Goal: Navigation & Orientation: Find specific page/section

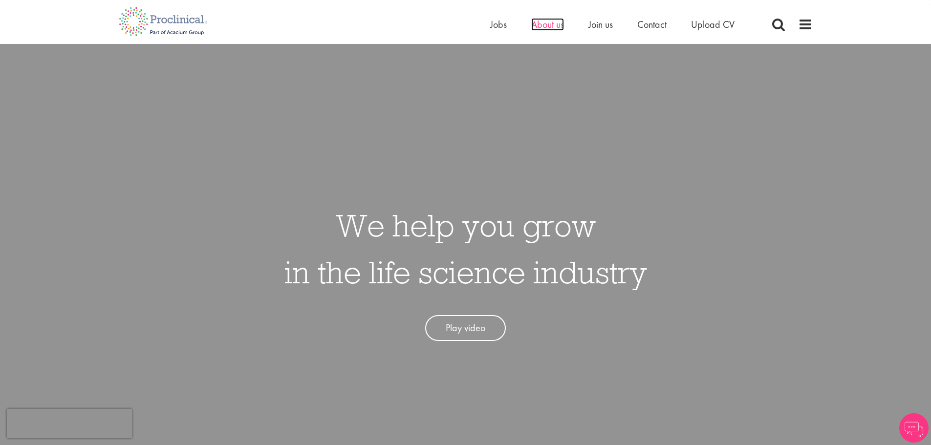
click at [546, 28] on span "About us" at bounding box center [547, 24] width 33 height 13
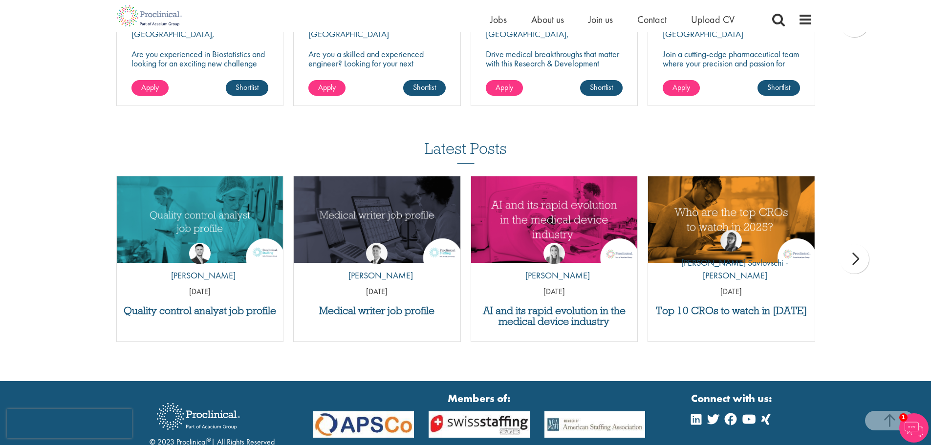
scroll to position [1563, 0]
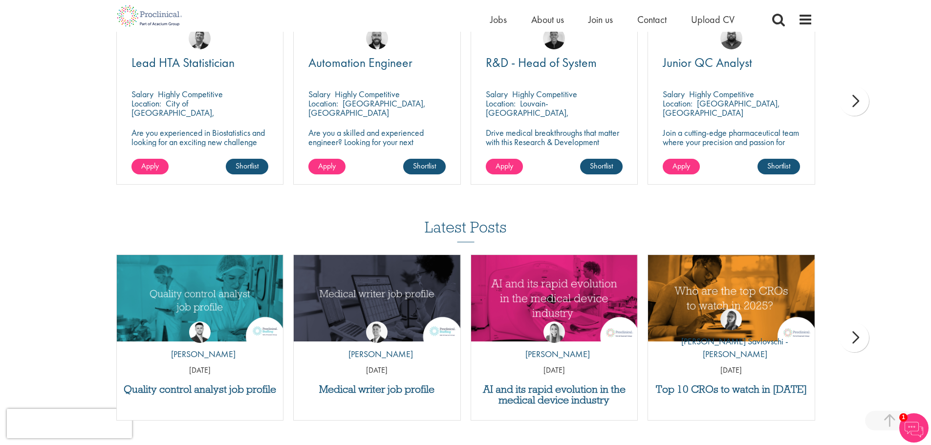
click at [858, 102] on div "next" at bounding box center [853, 100] width 29 height 29
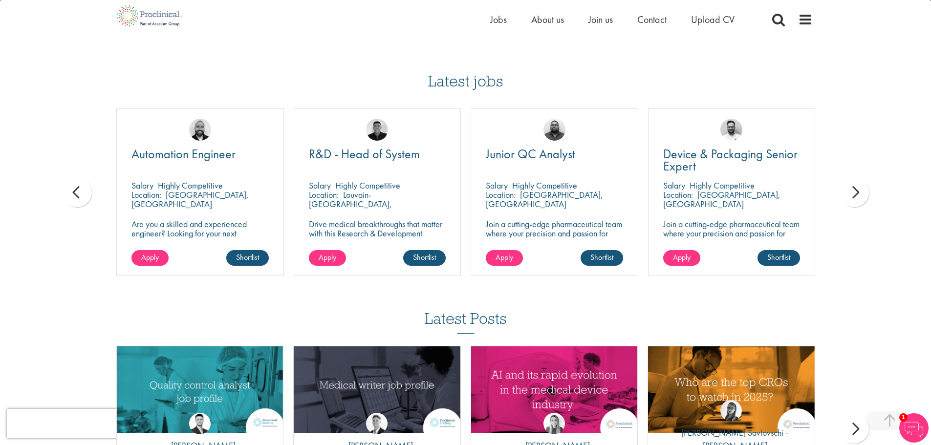
scroll to position [1466, 0]
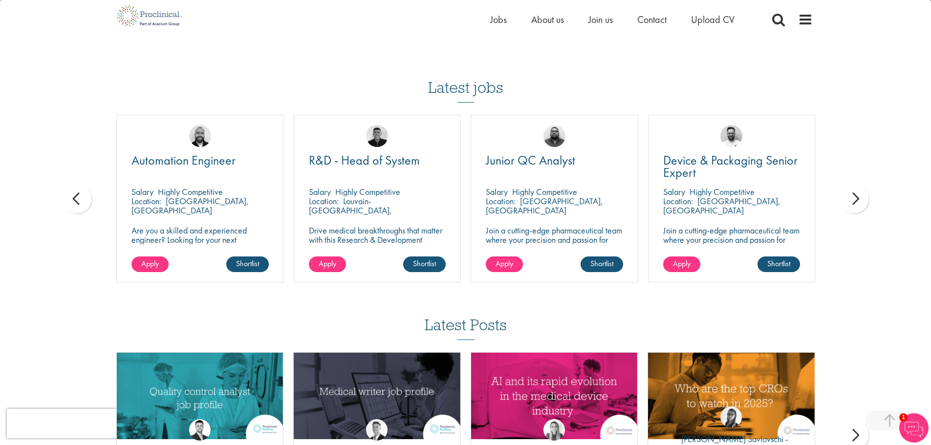
click at [844, 207] on div "next" at bounding box center [853, 198] width 29 height 29
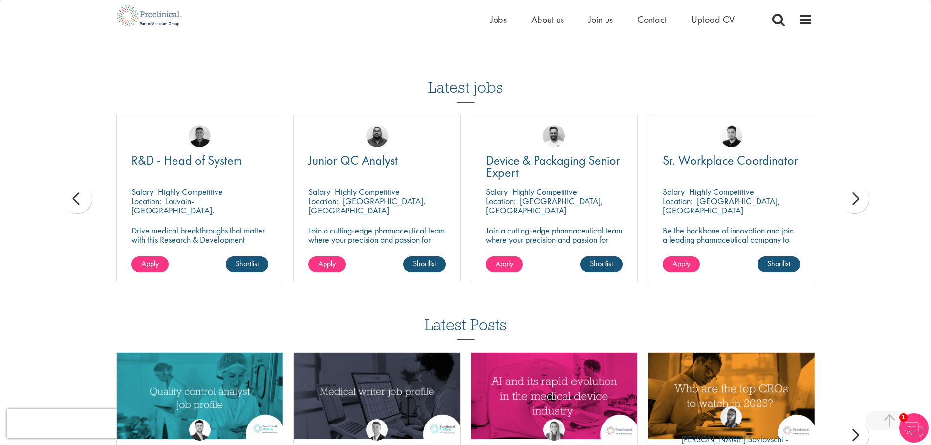
click at [850, 204] on div "next" at bounding box center [853, 198] width 29 height 29
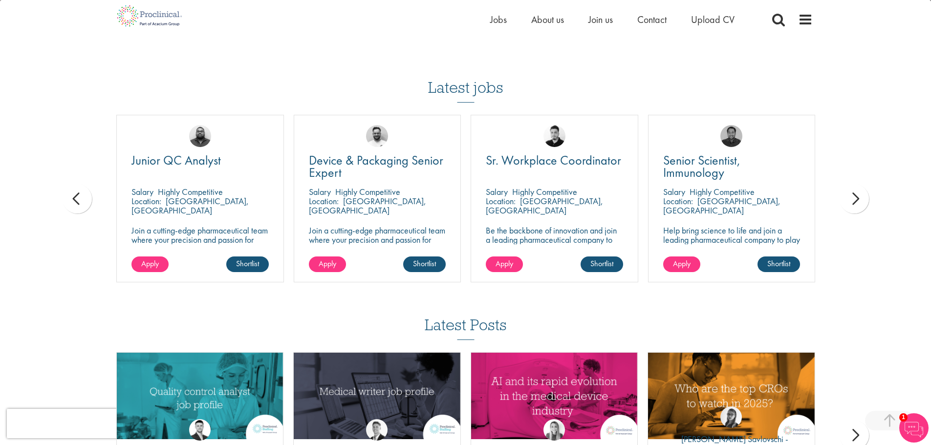
click at [850, 204] on div "next" at bounding box center [853, 198] width 29 height 29
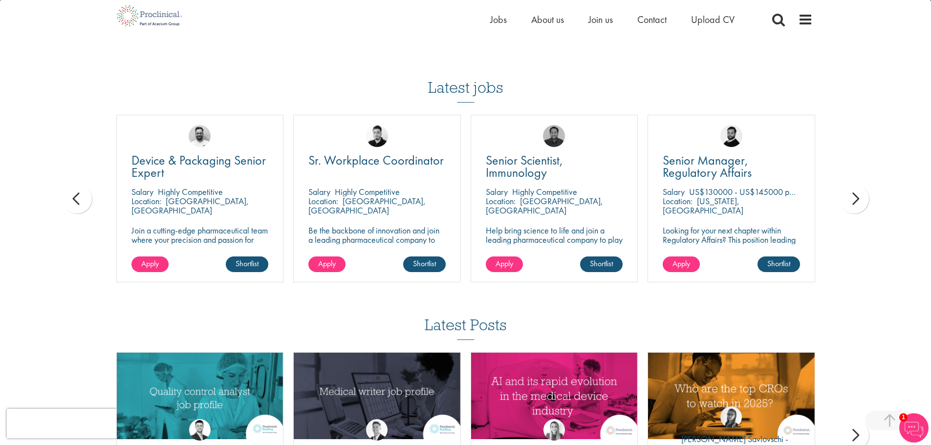
click at [850, 204] on div "next" at bounding box center [853, 198] width 29 height 29
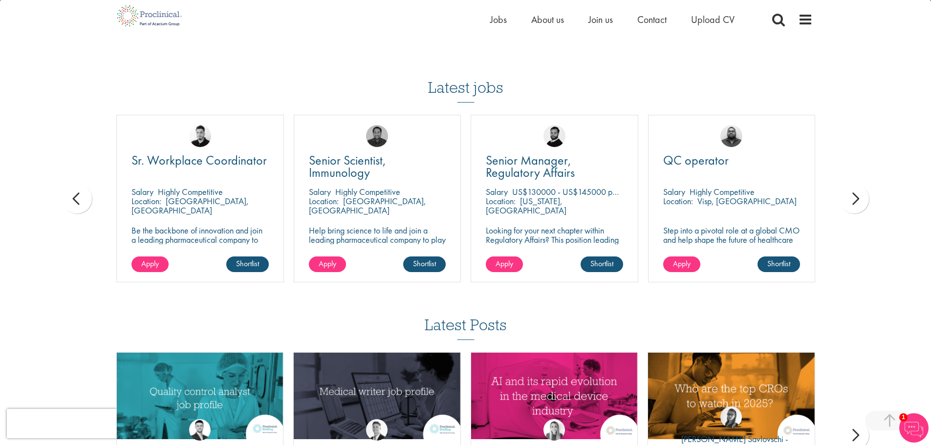
click at [850, 204] on div "next" at bounding box center [853, 198] width 29 height 29
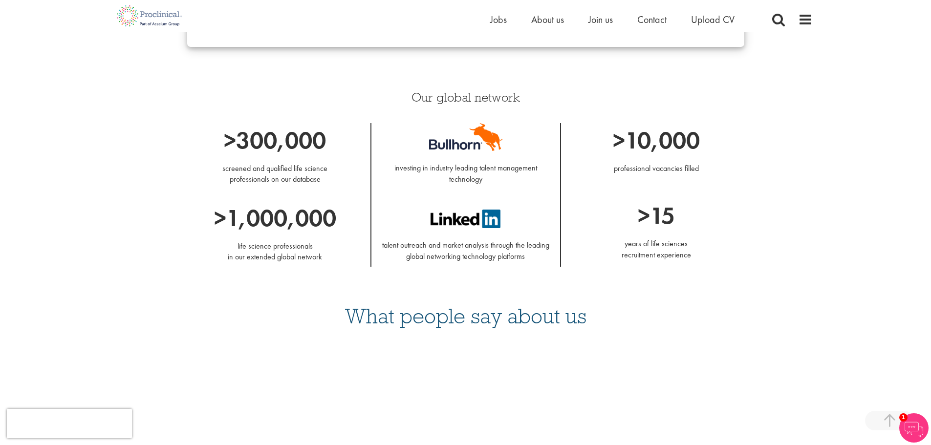
scroll to position [684, 0]
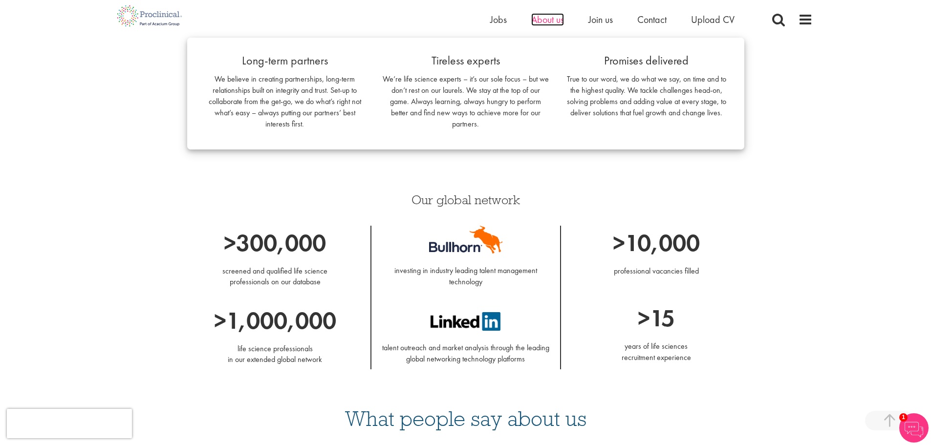
click at [543, 24] on span "About us" at bounding box center [547, 19] width 33 height 13
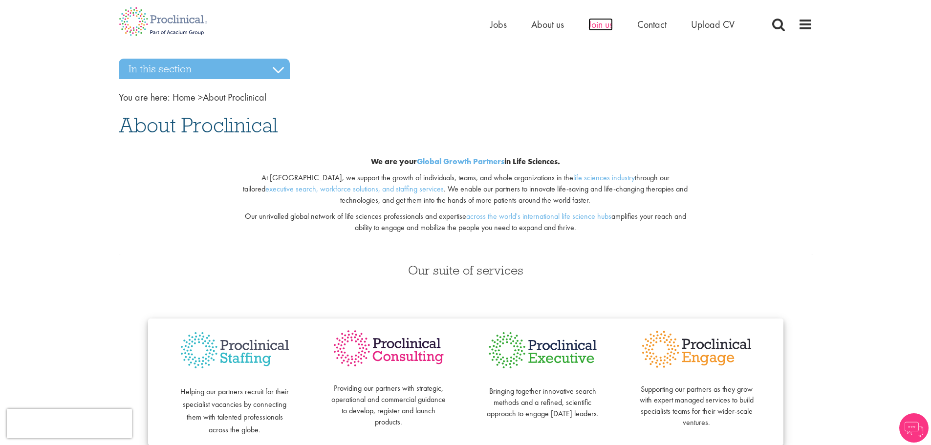
click at [605, 30] on span "Join us" at bounding box center [600, 24] width 24 height 13
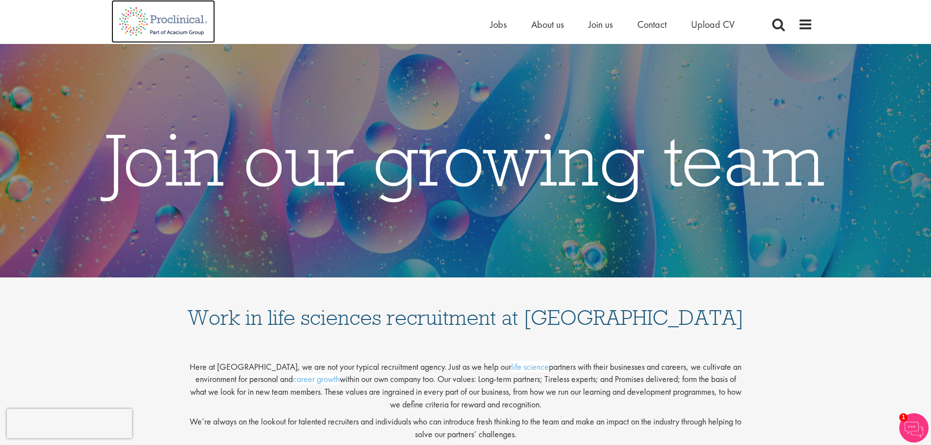
click at [182, 21] on img at bounding box center [163, 21] width 104 height 43
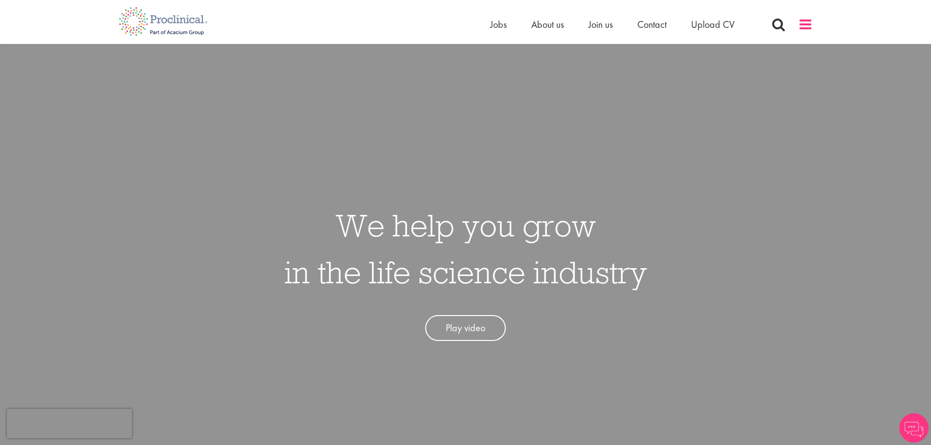
click at [812, 19] on span at bounding box center [805, 24] width 15 height 15
